Goal: Submit feedback/report problem

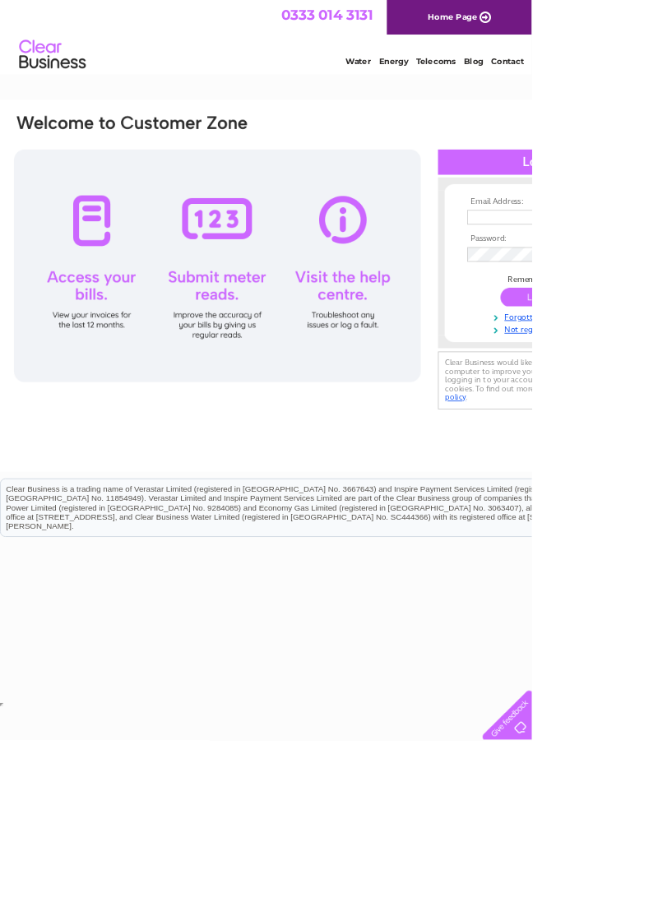
click at [654, 266] on input "text" at bounding box center [662, 269] width 169 height 18
type input "[EMAIL_ADDRESS][DOMAIN_NAME]"
click at [619, 358] on input "submit" at bounding box center [669, 369] width 101 height 23
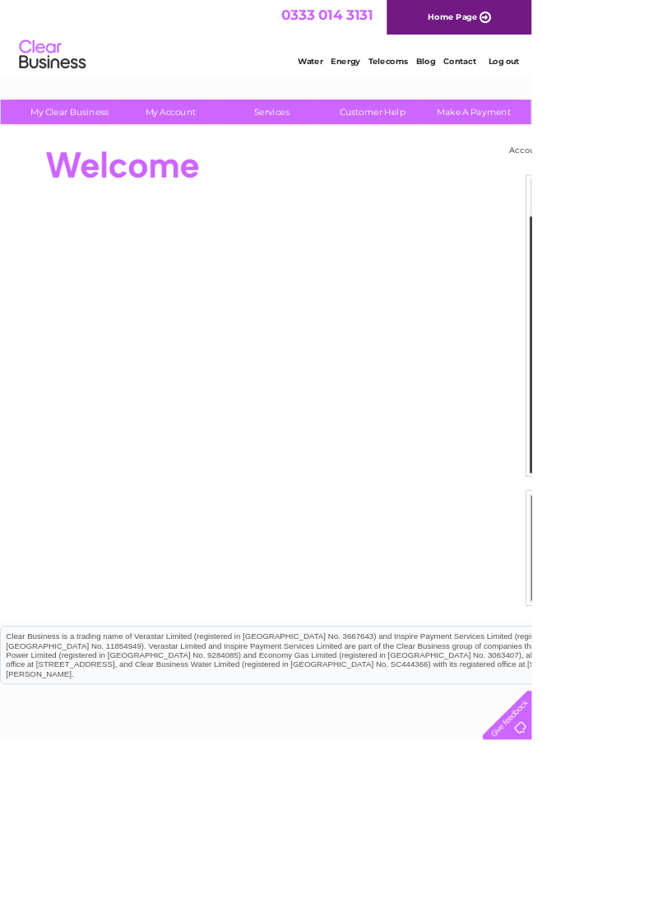
click at [460, 96] on html "0333 014 3131 Home Page Water Energy Telecoms Blog Contact Log out" at bounding box center [329, 48] width 658 height 96
click at [461, 136] on link "Customer Help" at bounding box center [461, 138] width 136 height 30
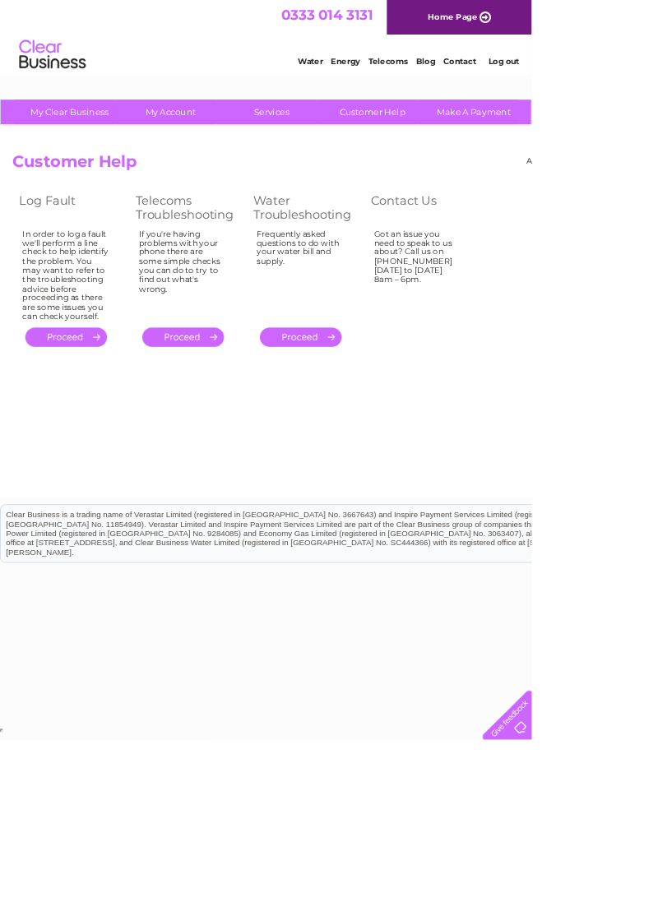
click at [62, 429] on link "." at bounding box center [81, 417] width 101 height 24
click at [81, 429] on link "." at bounding box center [81, 417] width 101 height 24
click at [82, 429] on link "." at bounding box center [81, 417] width 101 height 24
click at [229, 429] on link "." at bounding box center [226, 417] width 101 height 24
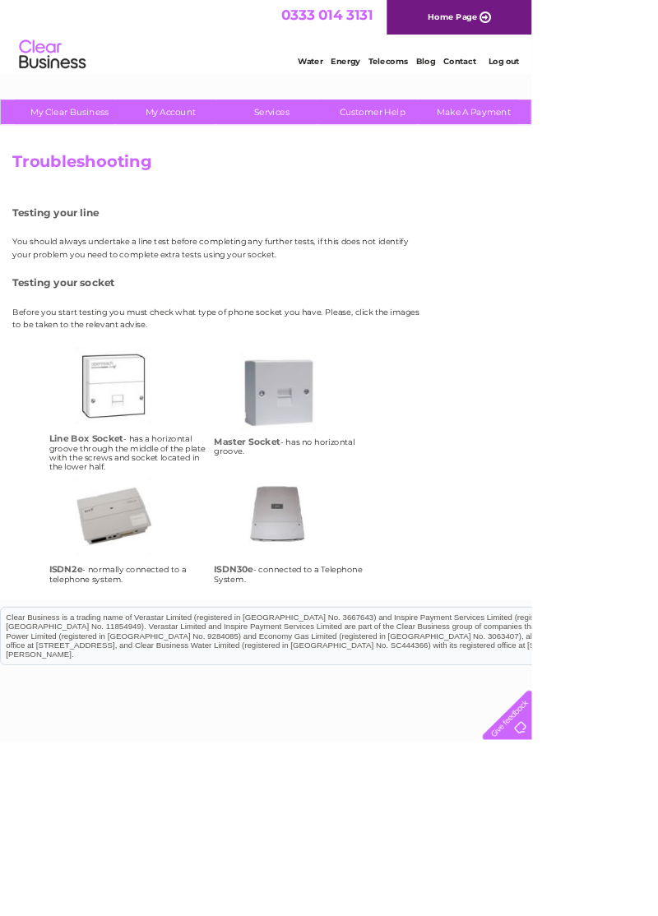
click at [120, 549] on h4 "Line Box Socket" at bounding box center [107, 542] width 92 height 13
click at [99, 588] on td "lbs Line Box Socket - has a horizontal groove through the middle of the plate w…" at bounding box center [159, 507] width 204 height 162
click at [263, 915] on html "My Clear Business Login Details My Details My Preferences Link Account My Accou…" at bounding box center [329, 518] width 658 height 1036
click at [259, 915] on html "My Clear Business Login Details My Details My Preferences Link Account My Accou…" at bounding box center [329, 518] width 658 height 1036
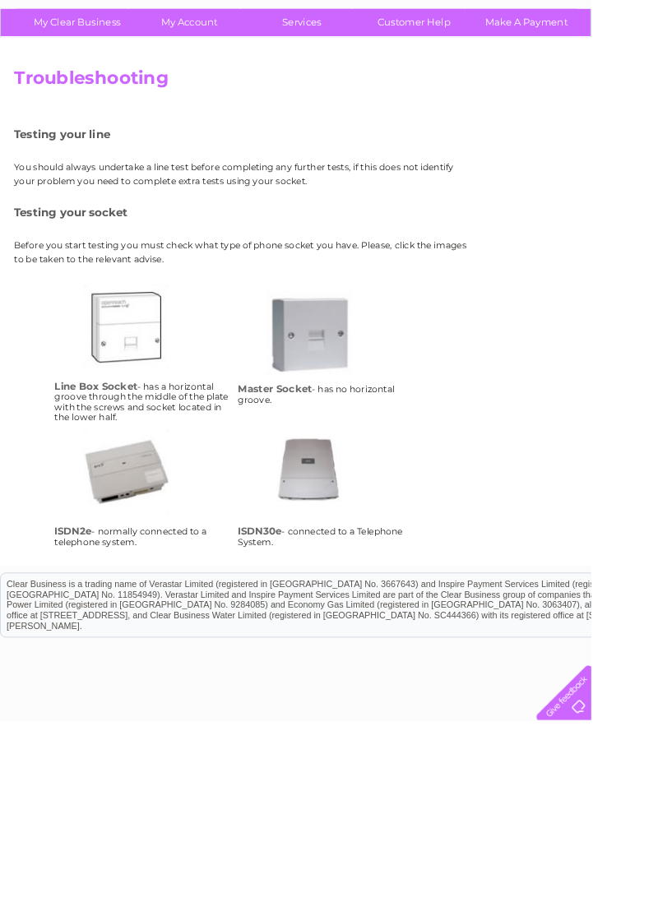
click at [217, 915] on html "My Clear Business Login Details My Details My Preferences Link Account My Accou…" at bounding box center [329, 518] width 658 height 1036
click at [124, 587] on td "lbs Line Box Socket - has a horizontal groove through the middle of the plate w…" at bounding box center [159, 507] width 204 height 162
click at [155, 524] on link "lbs" at bounding box center [159, 496] width 132 height 132
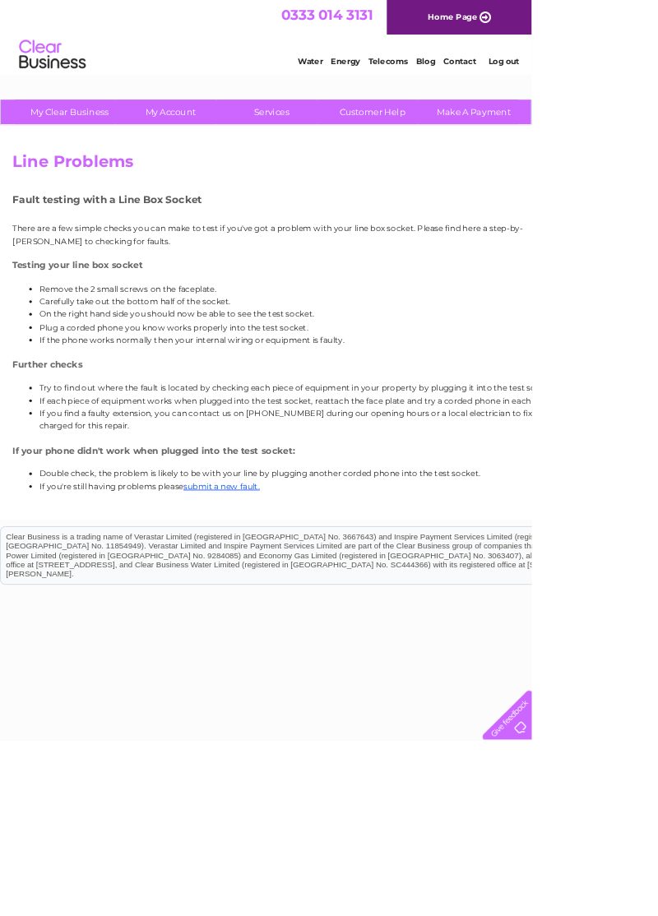
click at [321, 607] on link "submit a new fault." at bounding box center [274, 601] width 95 height 12
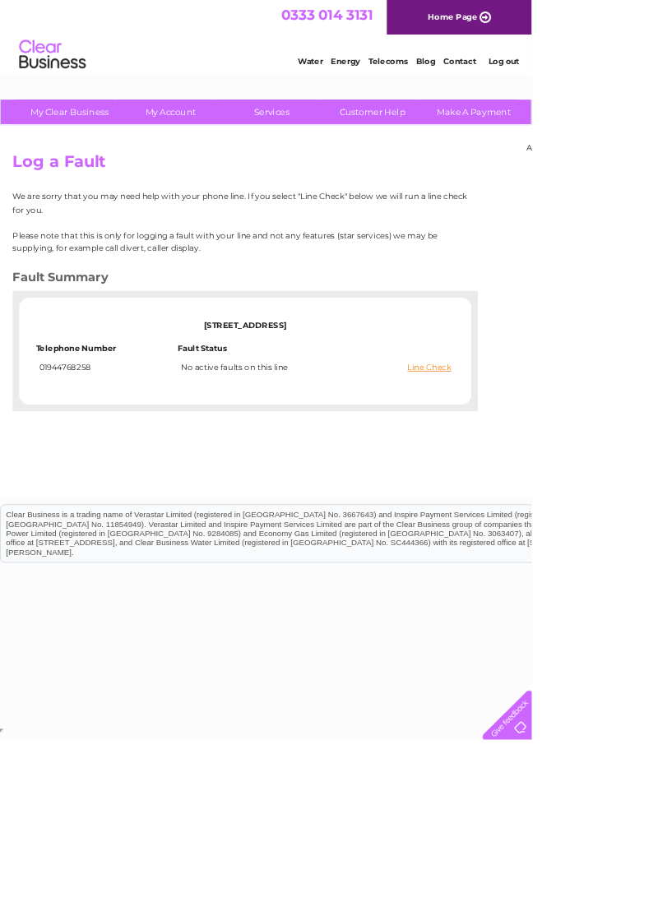
click at [531, 460] on link "Line Check" at bounding box center [531, 455] width 54 height 12
click at [524, 460] on link "Line Check" at bounding box center [531, 455] width 54 height 12
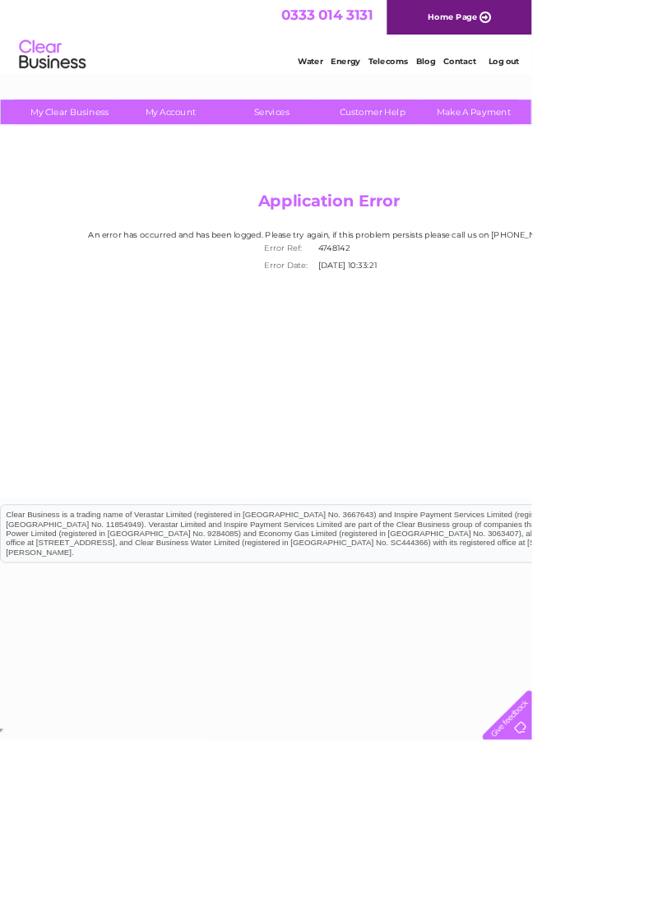
click at [582, 16] on link "Home Page" at bounding box center [567, 21] width 179 height 43
